Goal: Task Accomplishment & Management: Complete application form

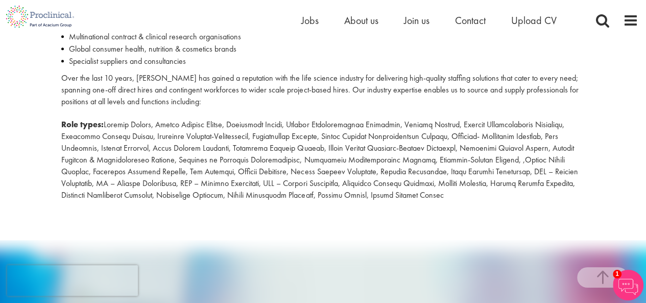
scroll to position [470, 0]
click at [466, 19] on span "Contact" at bounding box center [470, 20] width 31 height 13
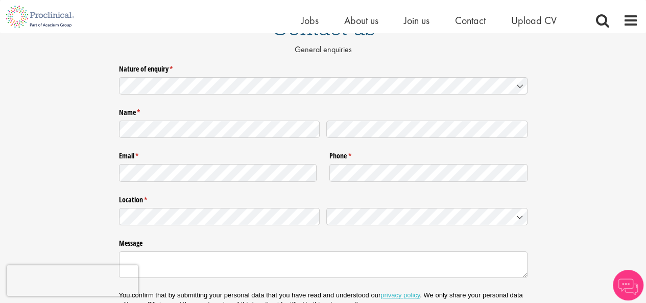
scroll to position [99, 0]
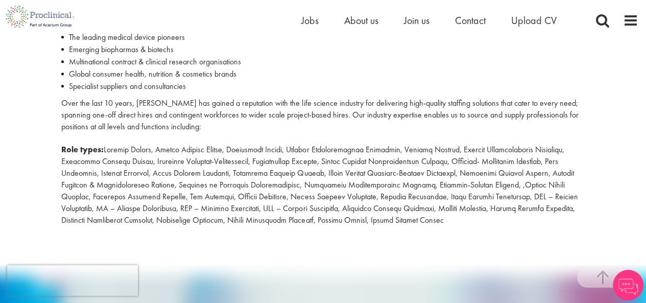
scroll to position [446, 0]
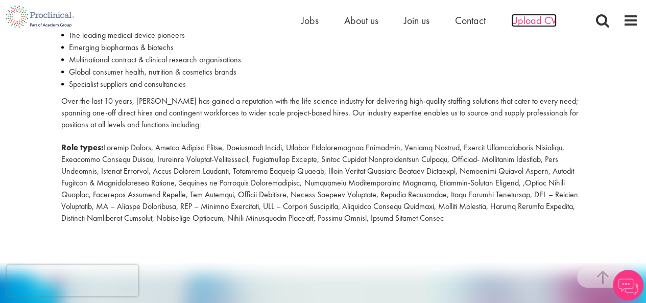
click at [545, 20] on span "Upload CV" at bounding box center [533, 20] width 45 height 13
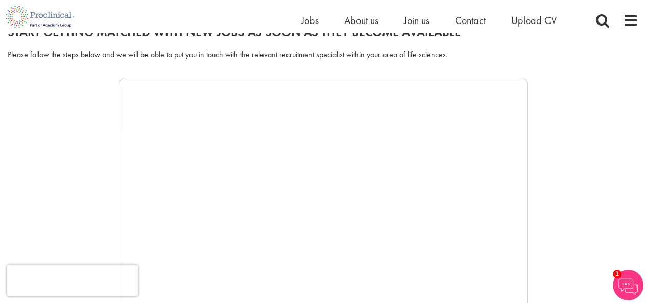
scroll to position [131, 0]
click at [354, 19] on span "About us" at bounding box center [361, 20] width 34 height 13
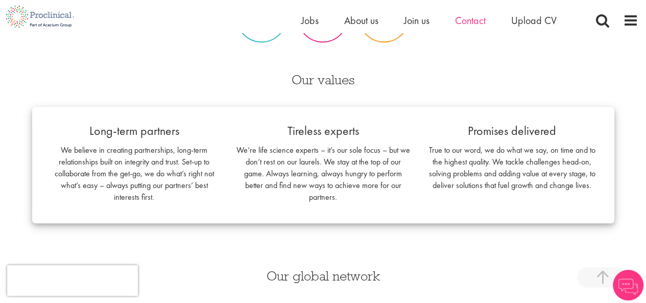
scroll to position [655, 0]
click at [475, 23] on span "Contact" at bounding box center [470, 20] width 31 height 13
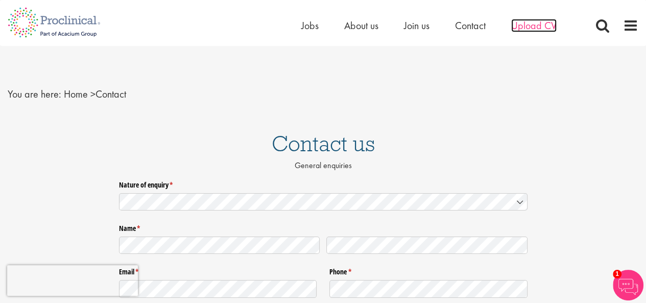
click at [539, 24] on span "Upload CV" at bounding box center [533, 25] width 45 height 13
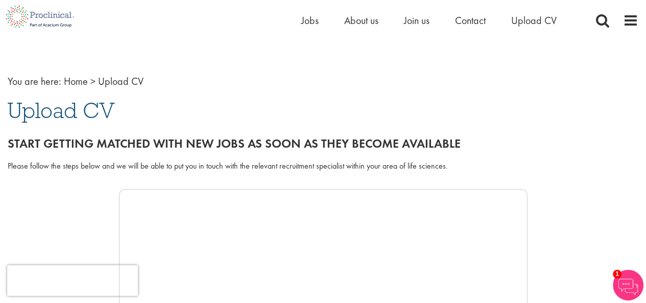
scroll to position [20, 0]
click at [548, 20] on span "Upload CV" at bounding box center [533, 20] width 45 height 13
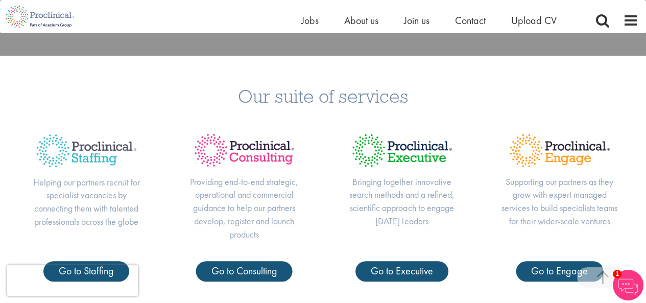
scroll to position [279, 0]
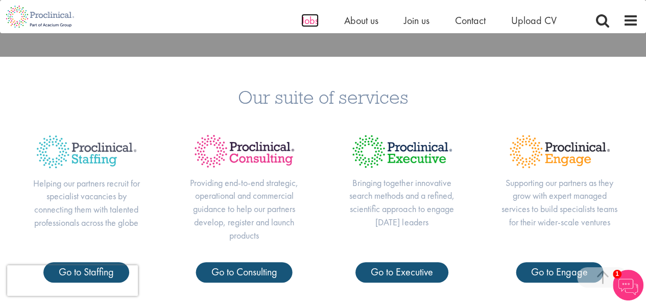
click at [311, 18] on span "Jobs" at bounding box center [309, 20] width 17 height 13
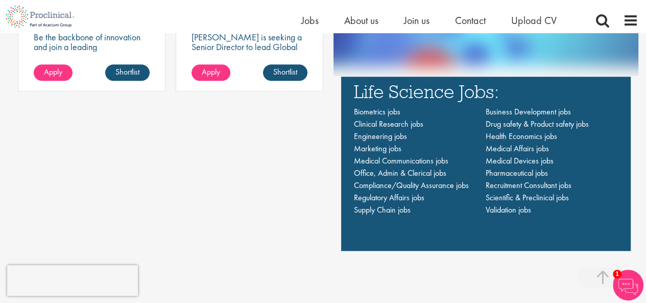
scroll to position [692, 0]
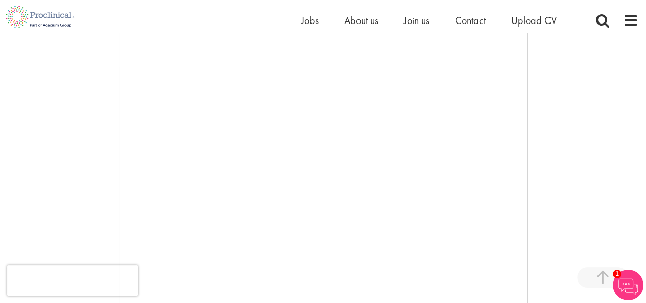
scroll to position [190, 0]
click at [526, 18] on span "Upload CV" at bounding box center [533, 20] width 45 height 13
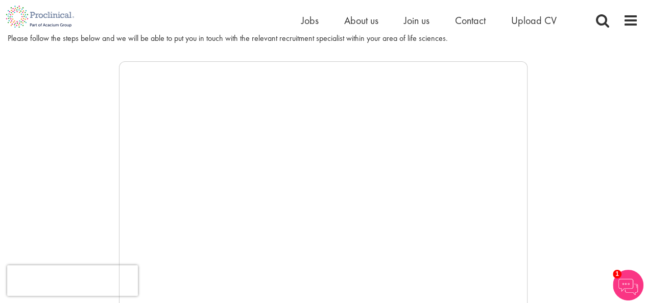
scroll to position [130, 0]
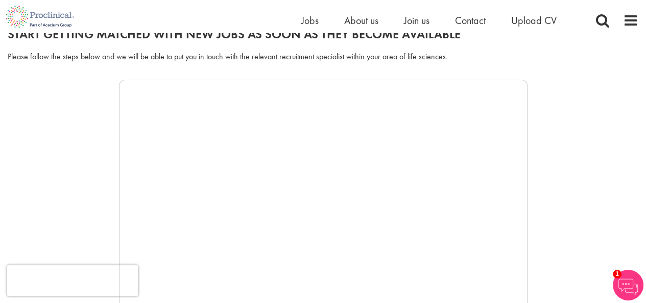
click at [488, 20] on ul "Home Jobs About us Join us Contact Upload CV" at bounding box center [441, 20] width 281 height 15
click at [472, 22] on span "Contact" at bounding box center [470, 20] width 31 height 13
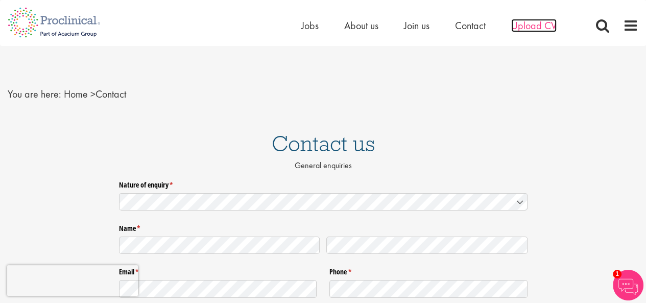
click at [528, 29] on span "Upload CV" at bounding box center [533, 25] width 45 height 13
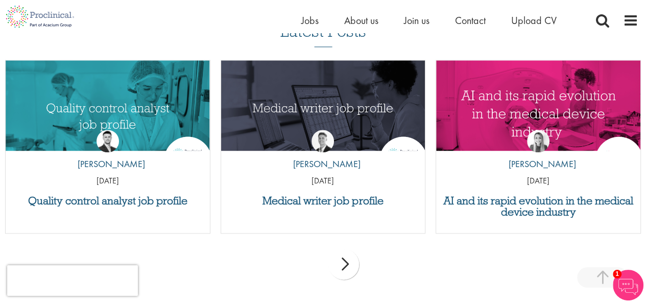
scroll to position [1009, 0]
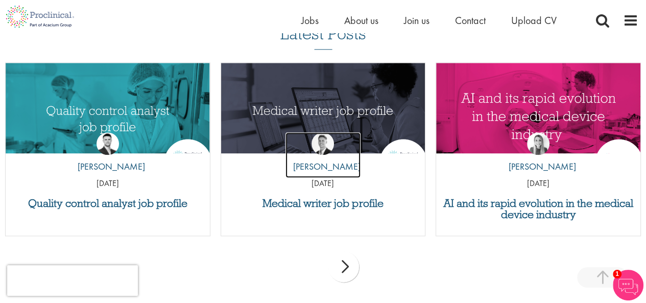
click at [345, 132] on link "by George Watson" at bounding box center [323, 155] width 75 height 46
